Goal: Find specific page/section

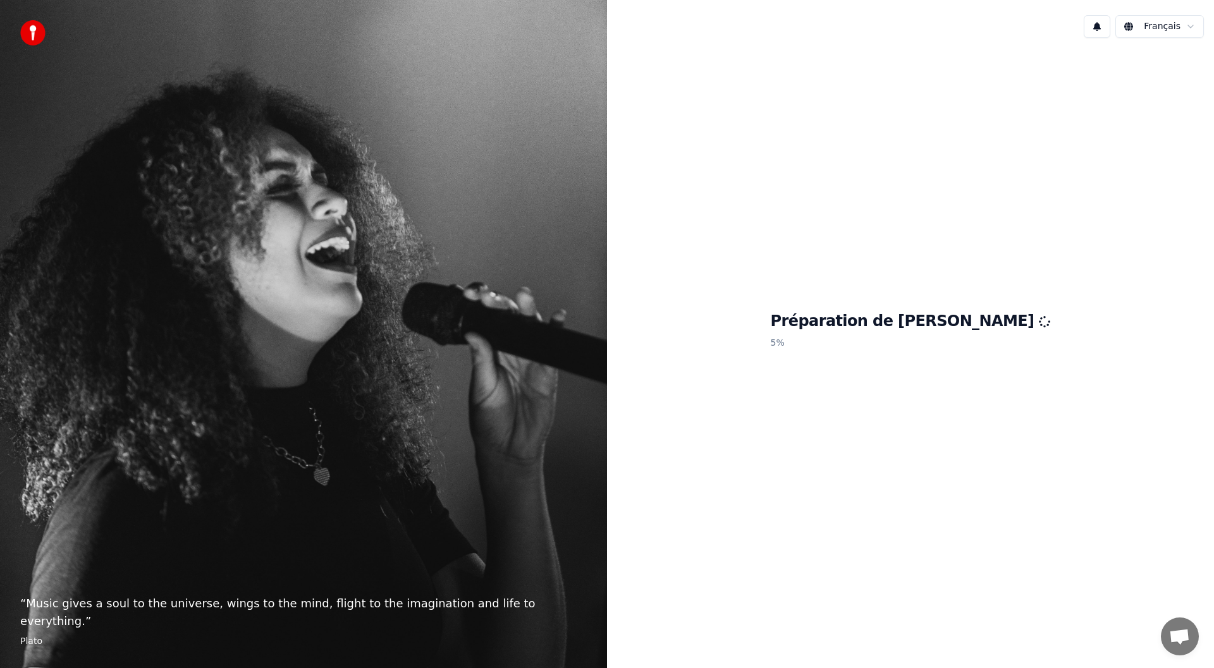
click at [1180, 634] on span "Ouvrir le chat" at bounding box center [1179, 638] width 21 height 18
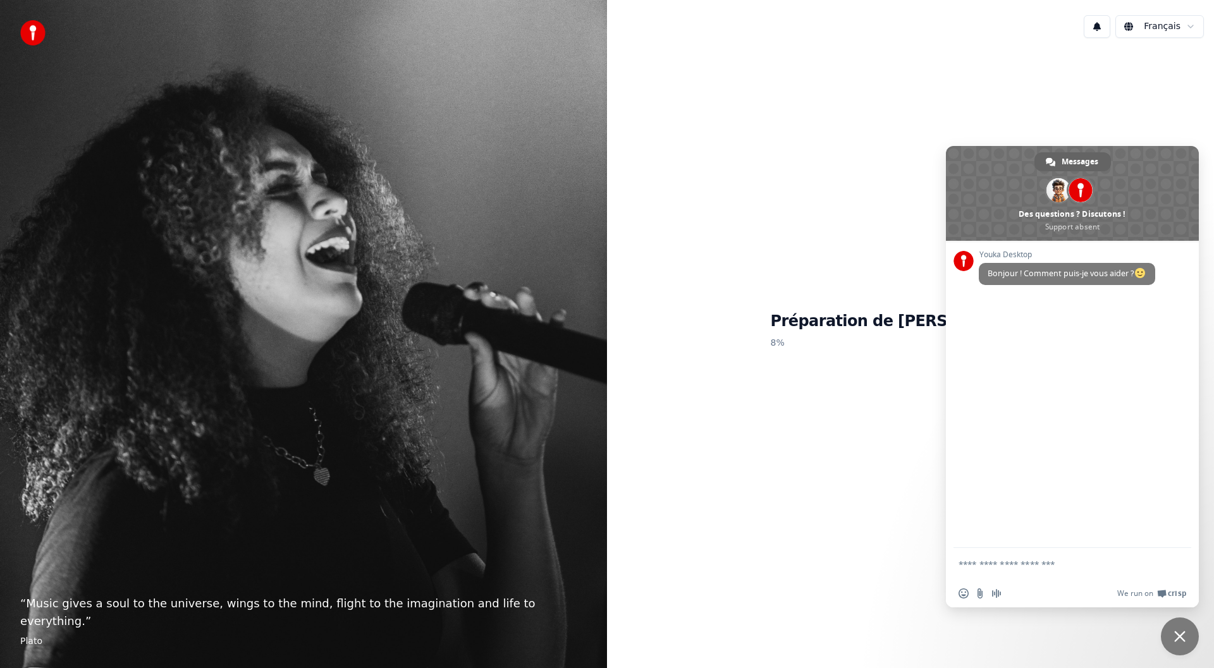
click at [721, 23] on div "Français" at bounding box center [910, 26] width 607 height 43
click at [843, 584] on div "Préparation de Youka 10 %" at bounding box center [910, 333] width 607 height 570
click at [875, 549] on div "Préparation de Youka 12 %" at bounding box center [910, 333] width 607 height 570
drag, startPoint x: 824, startPoint y: 376, endPoint x: 817, endPoint y: 377, distance: 7.1
click at [823, 376] on div "Préparation de Youka 12 %" at bounding box center [910, 333] width 607 height 570
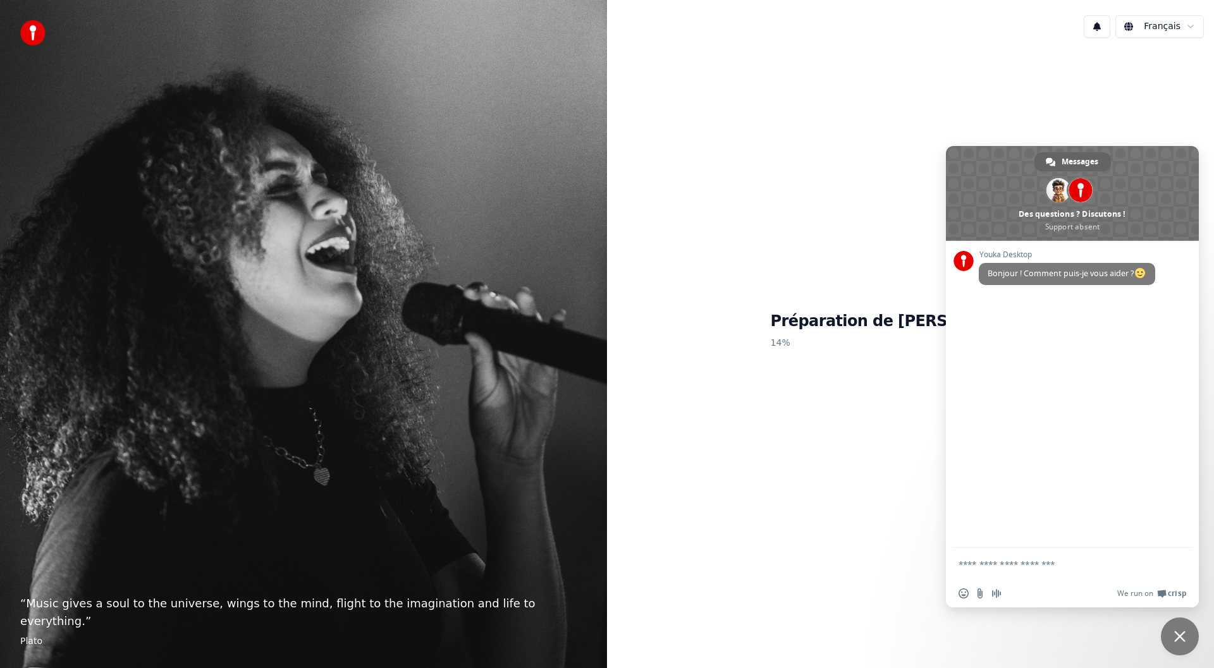
click at [1179, 638] on span "Fermer le chat" at bounding box center [1179, 636] width 11 height 11
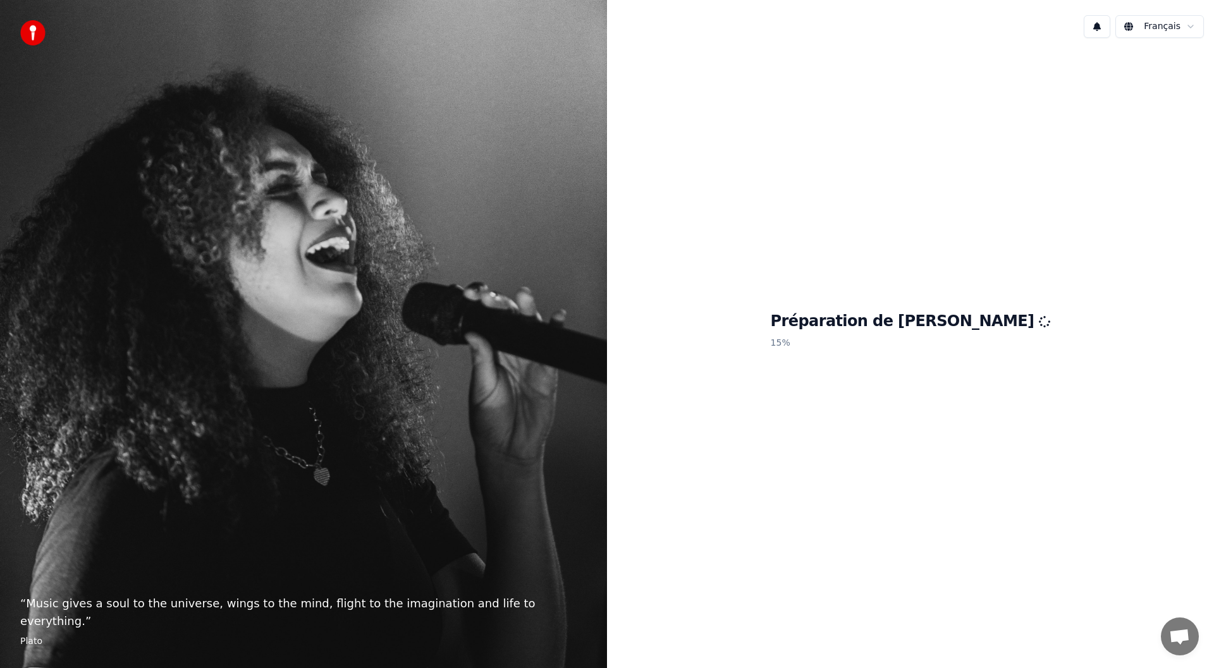
click at [939, 463] on div "Préparation de Youka 15 %" at bounding box center [910, 333] width 607 height 570
click at [912, 330] on h1 "Préparation de [PERSON_NAME]" at bounding box center [911, 322] width 280 height 20
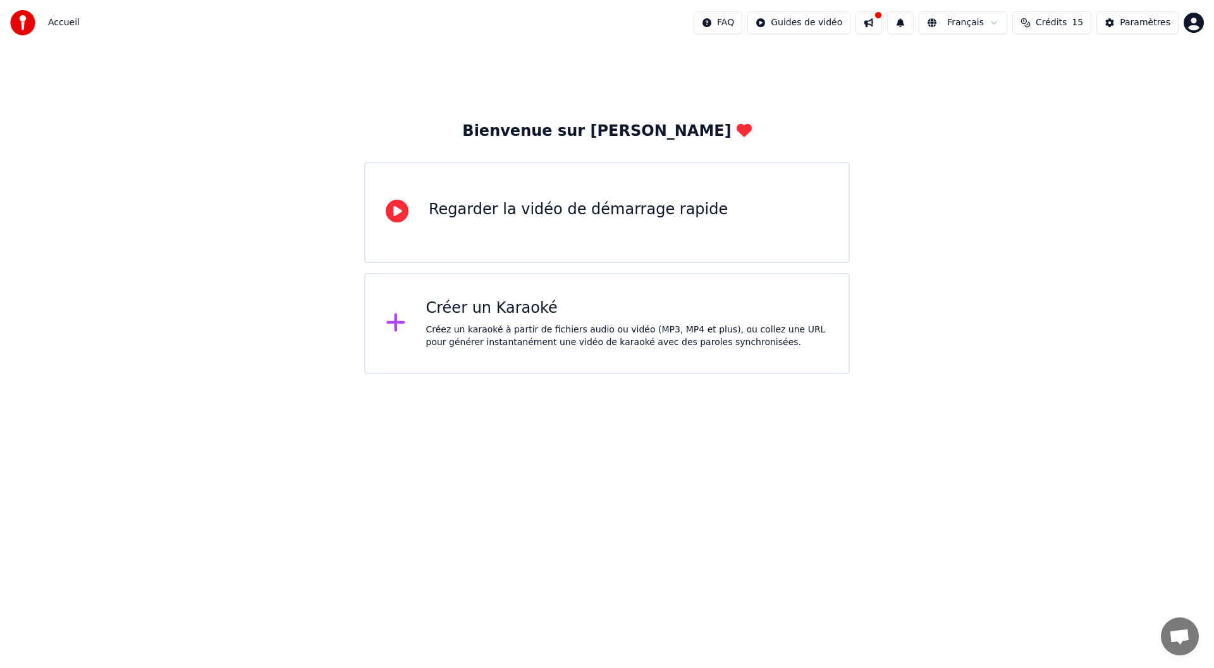
click at [387, 214] on icon at bounding box center [397, 211] width 23 height 23
